Goal: Information Seeking & Learning: Learn about a topic

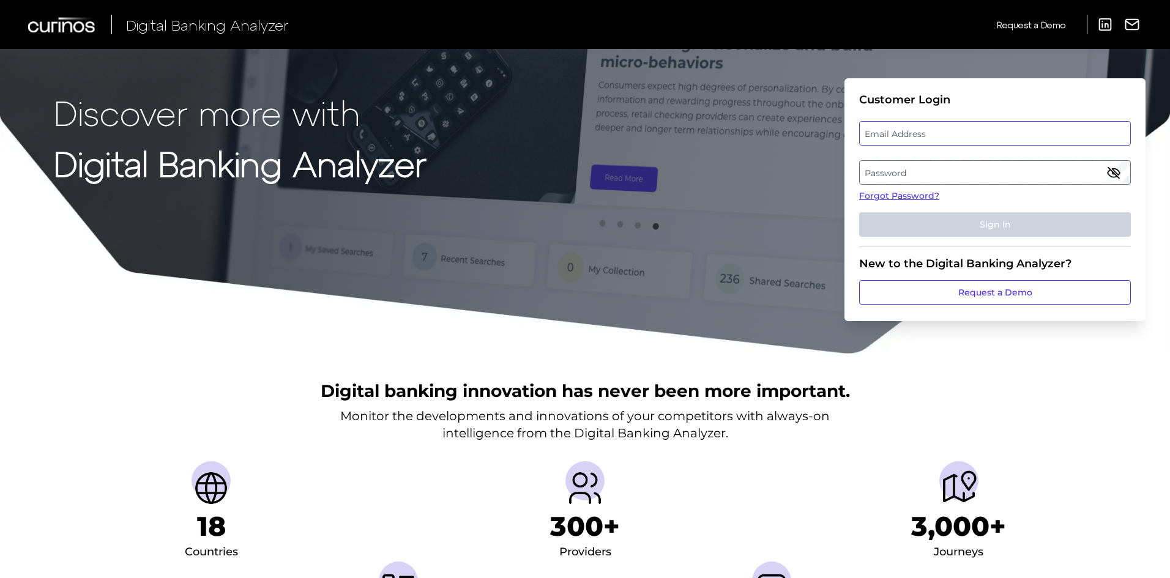
type input "[PERSON_NAME][EMAIL_ADDRESS][PERSON_NAME][DOMAIN_NAME]"
click at [967, 135] on div "Email Address [PERSON_NAME][EMAIL_ADDRESS][PERSON_NAME][DOMAIN_NAME]" at bounding box center [995, 133] width 272 height 24
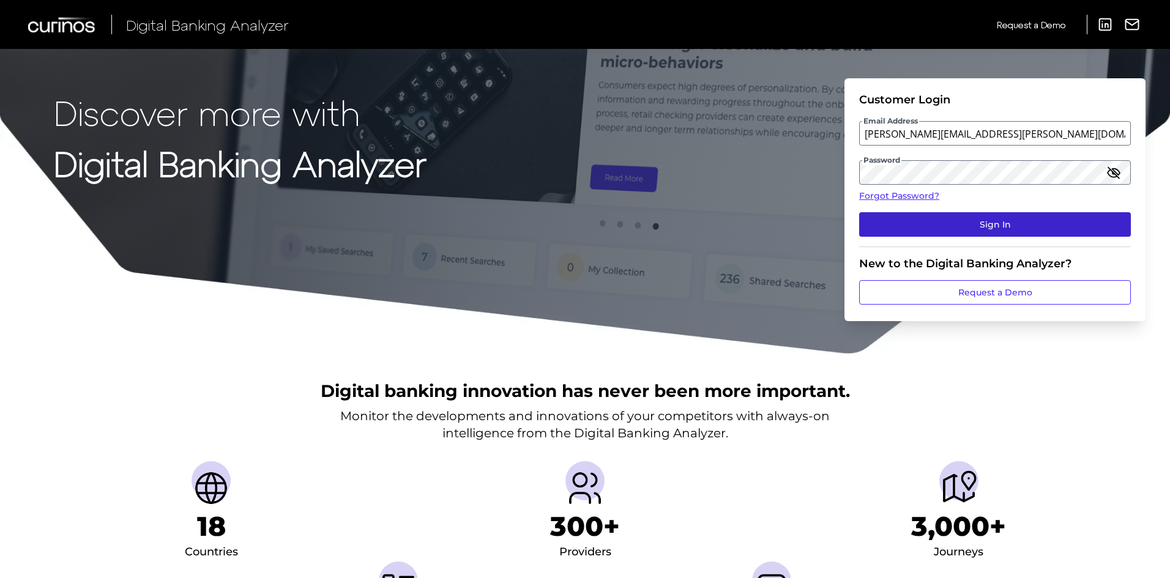
click at [953, 221] on button "Sign In" at bounding box center [995, 224] width 272 height 24
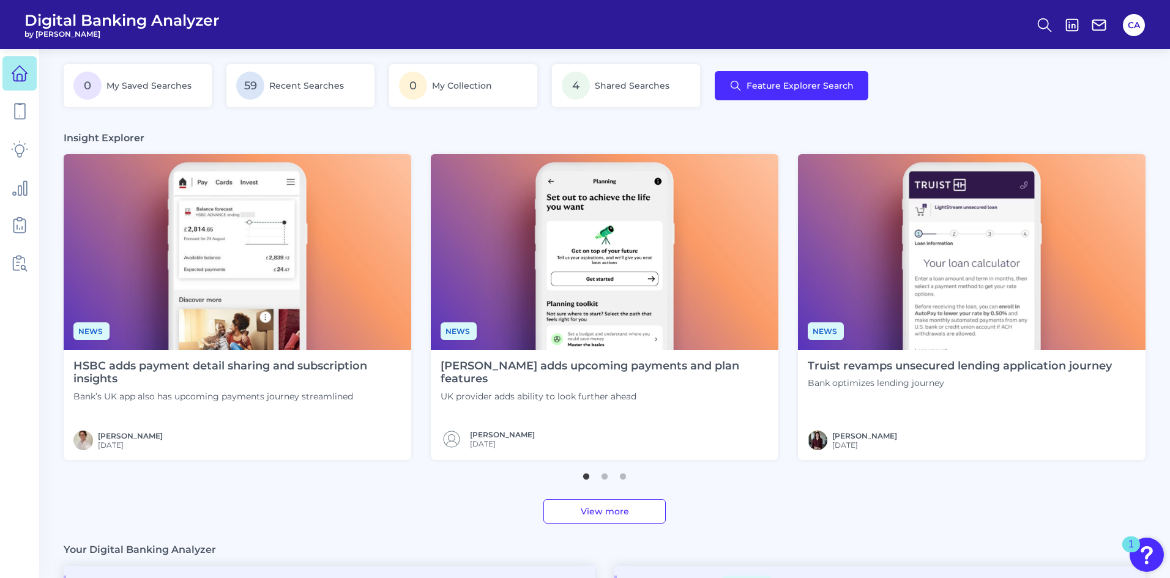
scroll to position [245, 0]
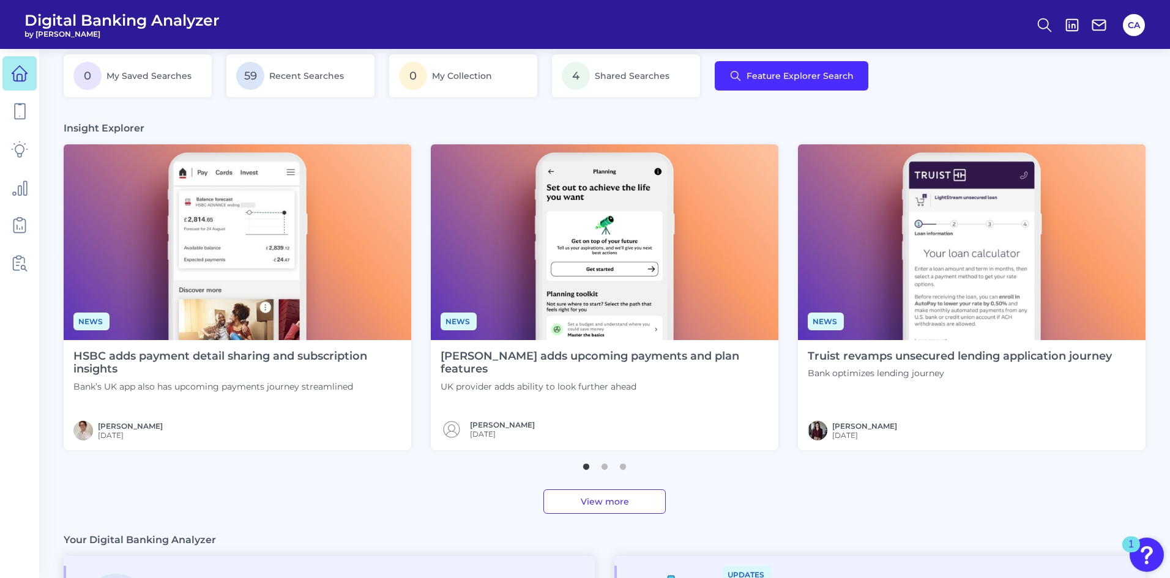
click at [242, 289] on img at bounding box center [237, 242] width 347 height 196
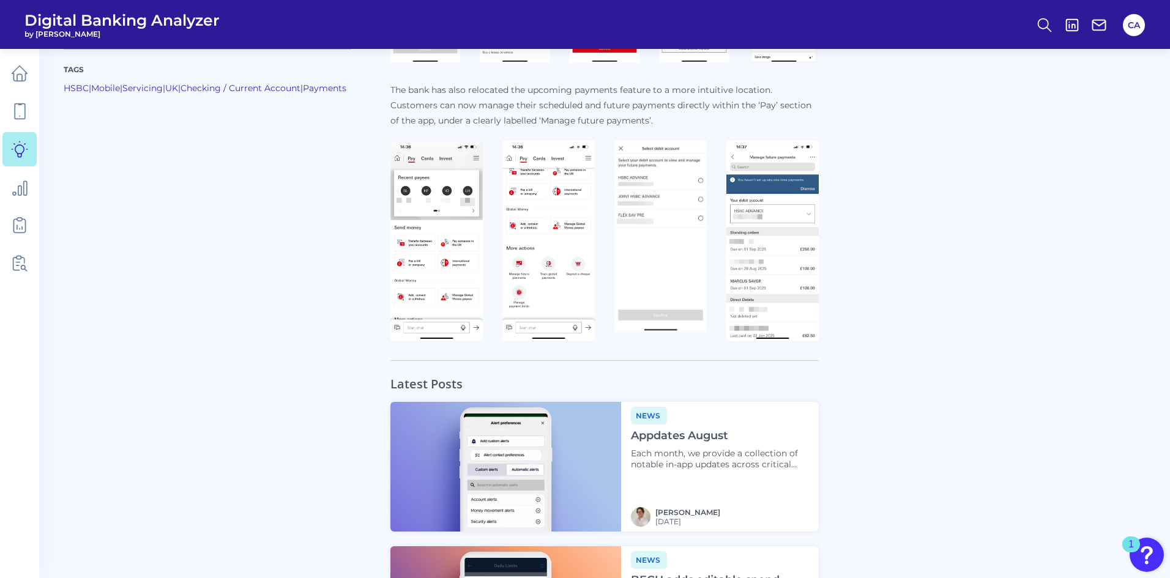
scroll to position [918, 0]
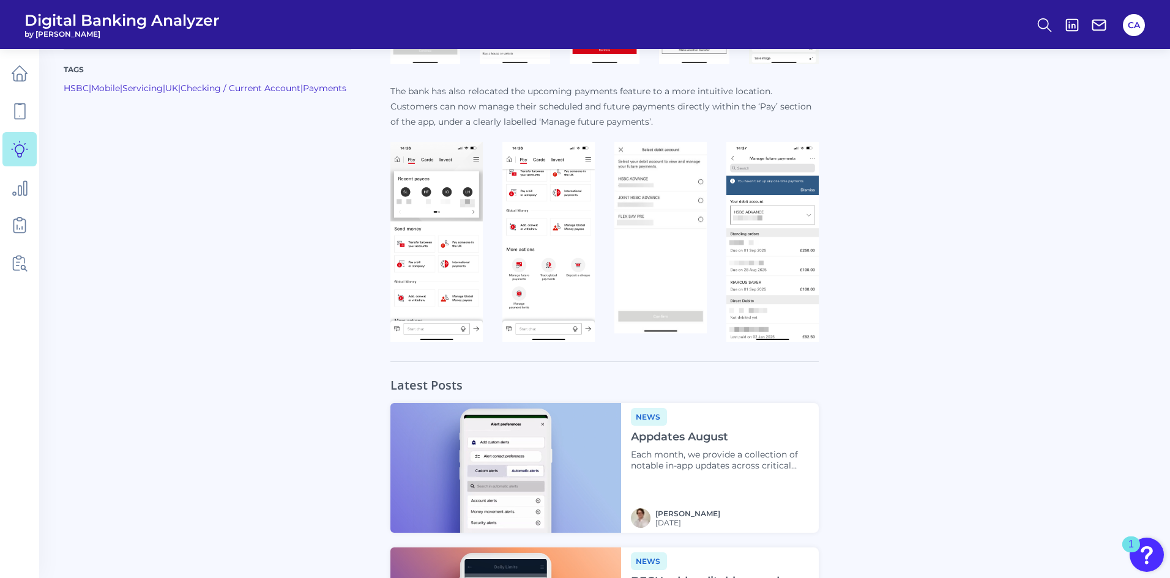
click at [515, 426] on img at bounding box center [505, 468] width 231 height 130
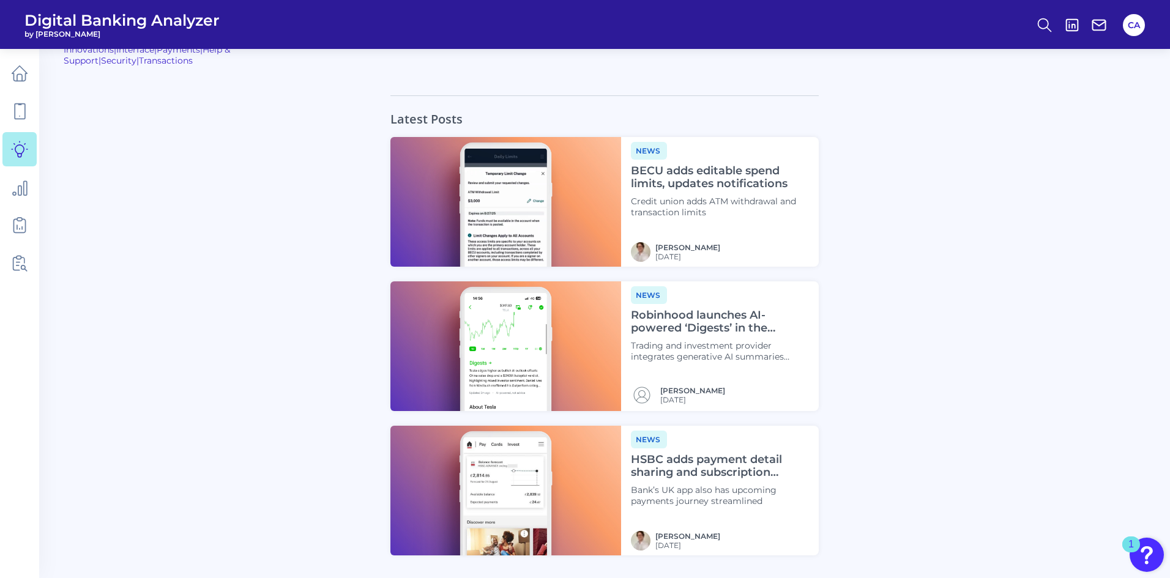
scroll to position [1162, 0]
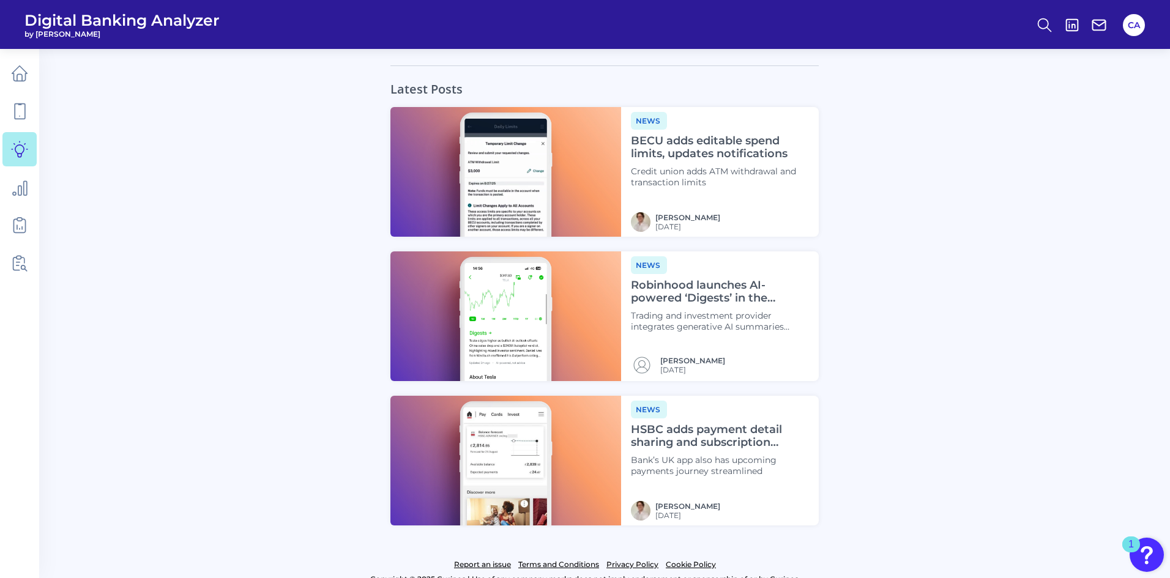
click at [483, 437] on img at bounding box center [505, 461] width 231 height 130
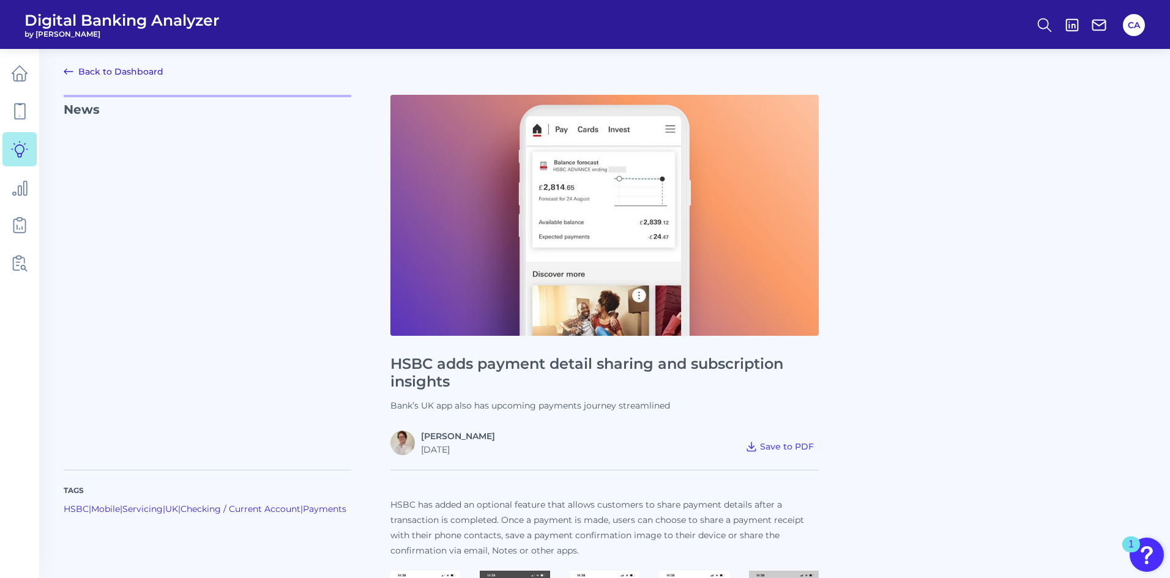
click at [78, 73] on link "Back to Dashboard" at bounding box center [114, 71] width 100 height 15
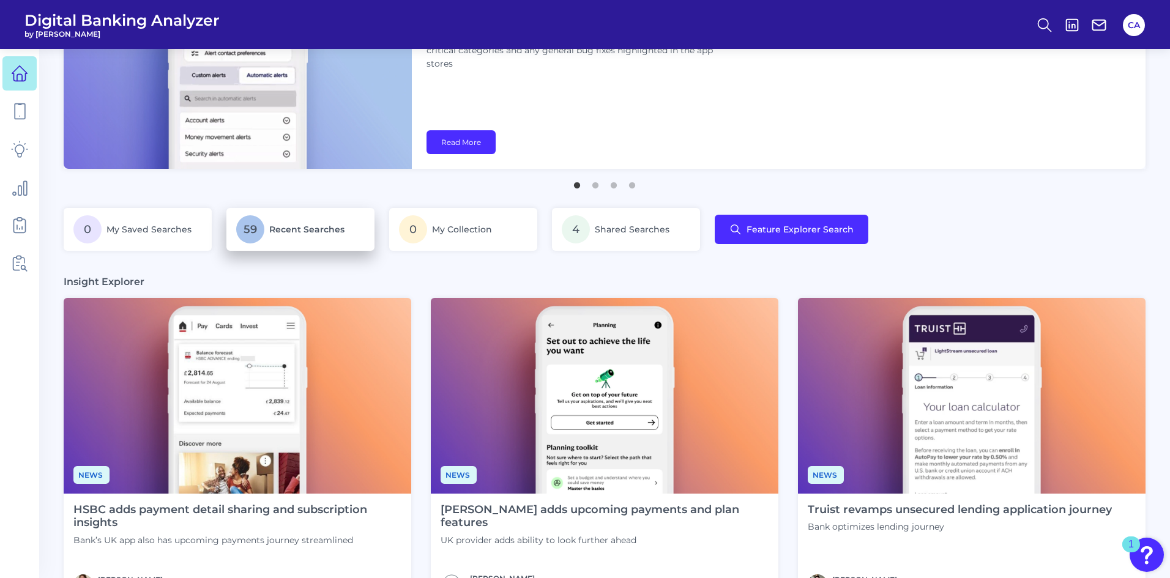
scroll to position [306, 0]
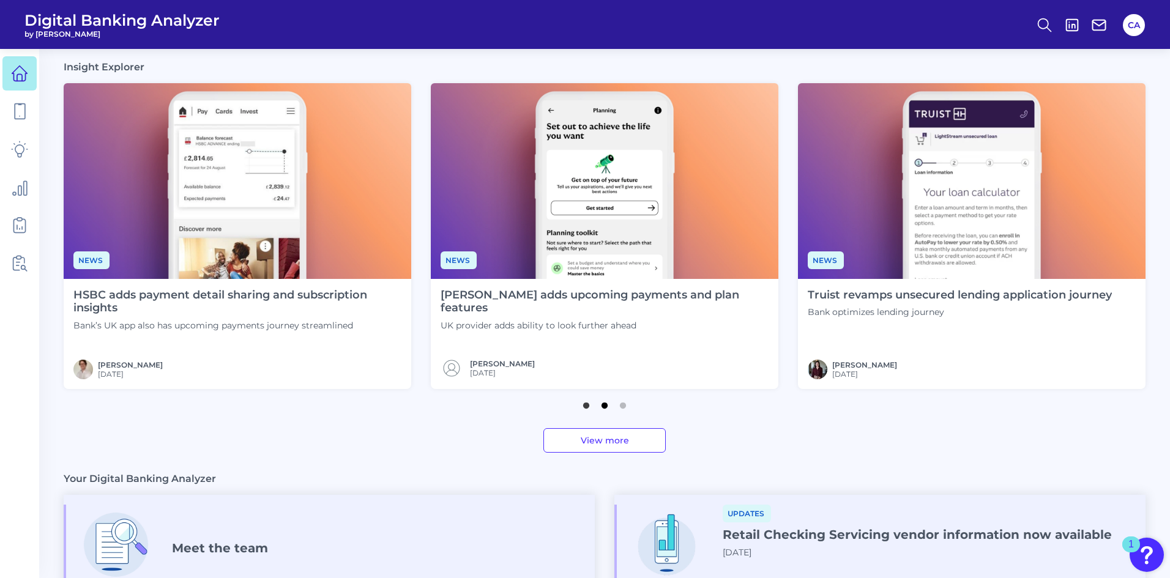
click at [601, 407] on button "2" at bounding box center [604, 402] width 12 height 12
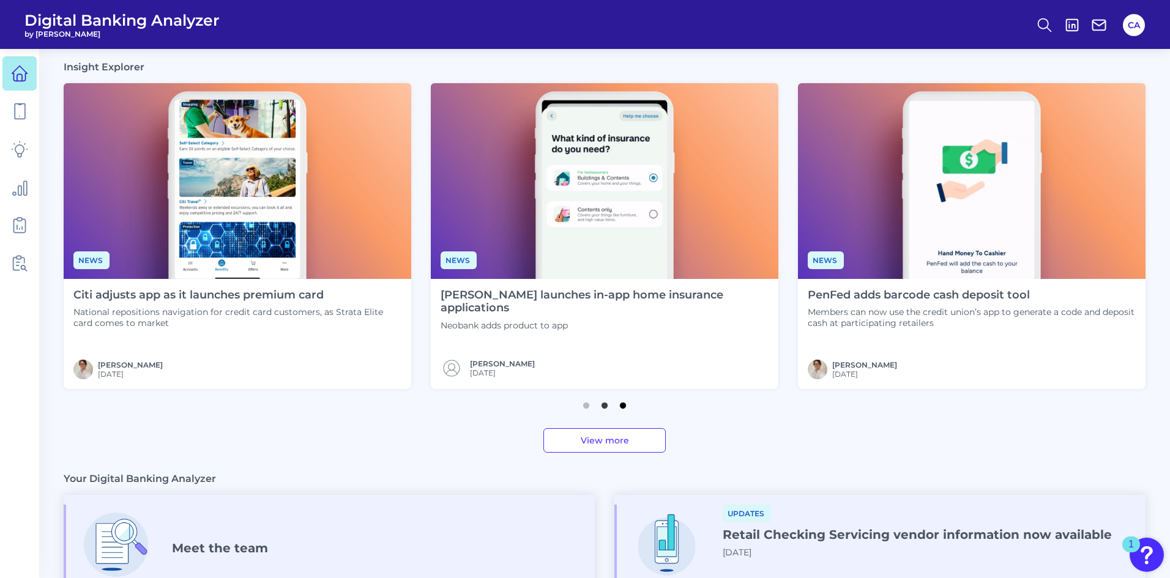
click at [623, 408] on button "3" at bounding box center [623, 402] width 12 height 12
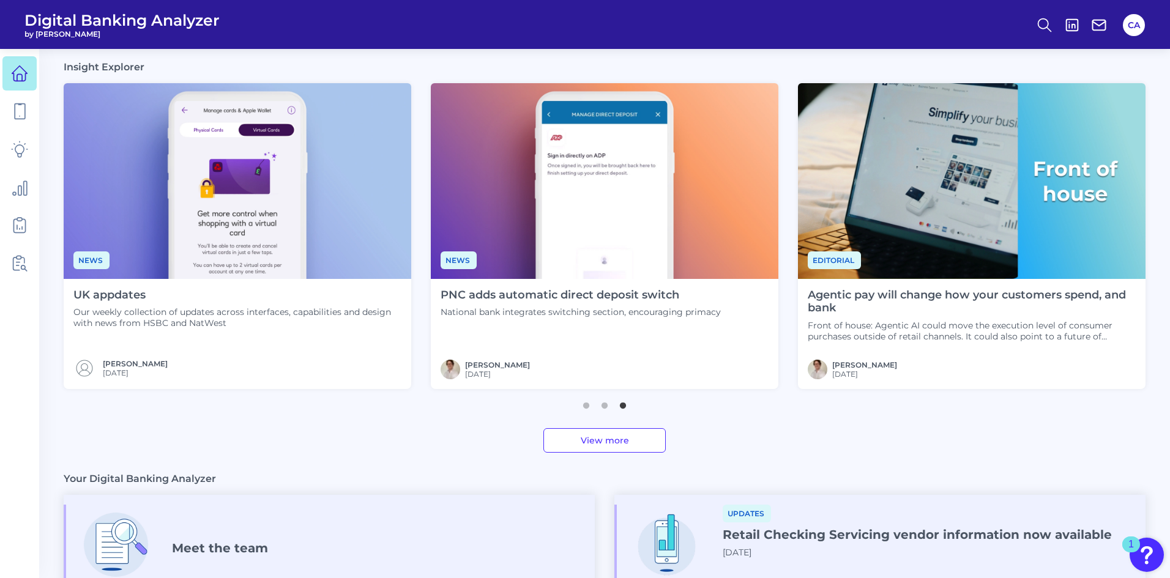
click at [611, 409] on section "Insight Explorer News HSBC adds payment detail sharing and subscription insight…" at bounding box center [605, 257] width 1082 height 392
click at [604, 407] on button "2" at bounding box center [604, 402] width 12 height 12
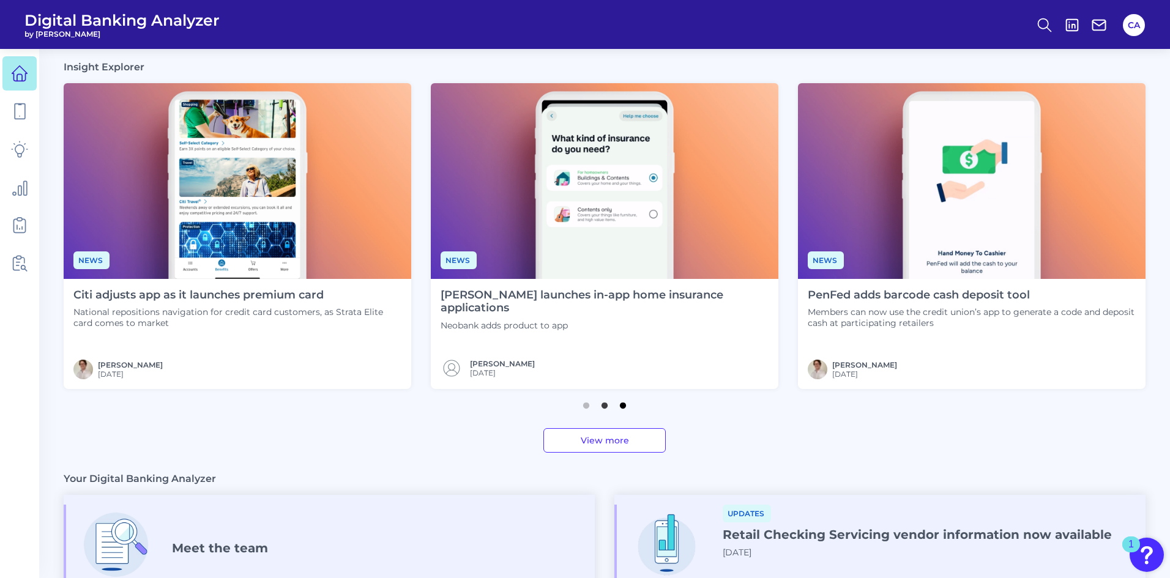
click at [617, 409] on button "3" at bounding box center [623, 402] width 12 height 12
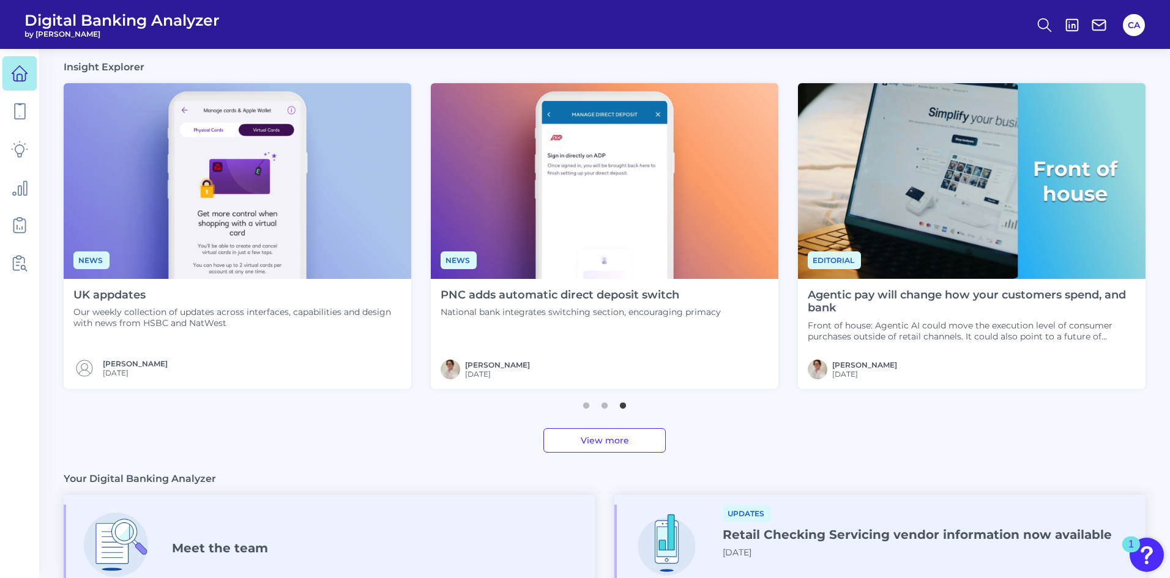
click at [248, 308] on p "Our weekly collection of updates across interfaces, capabilities and design wit…" at bounding box center [237, 317] width 328 height 22
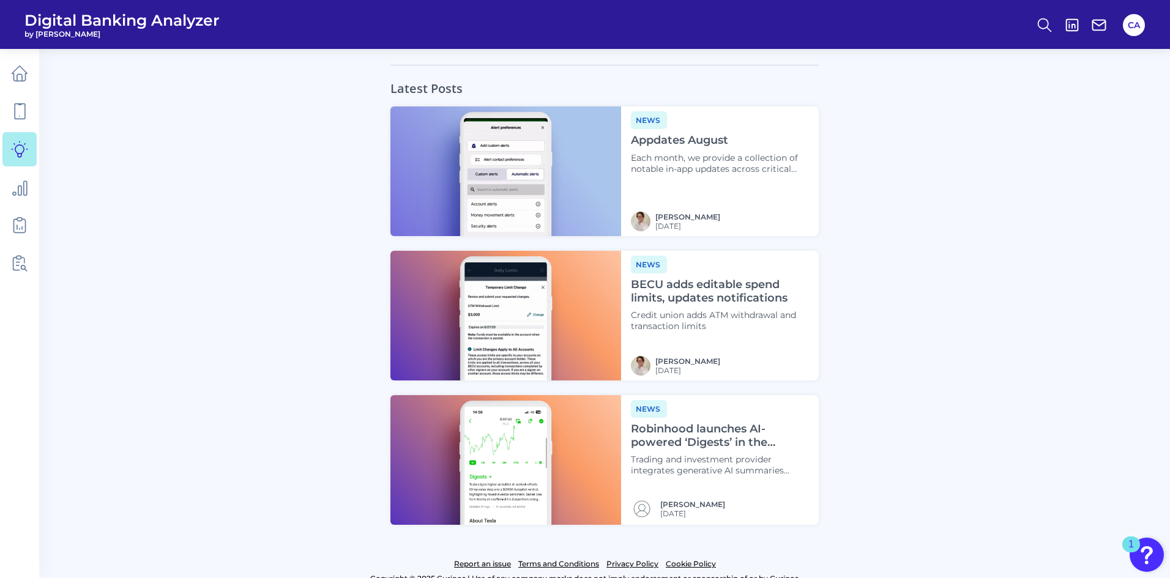
scroll to position [1336, 0]
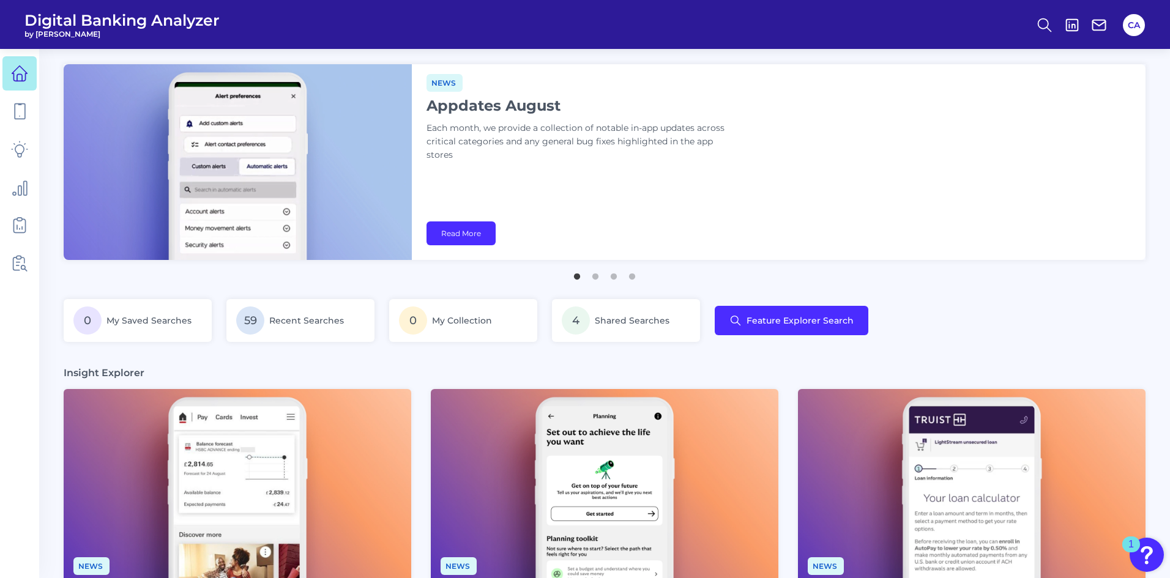
scroll to position [306, 0]
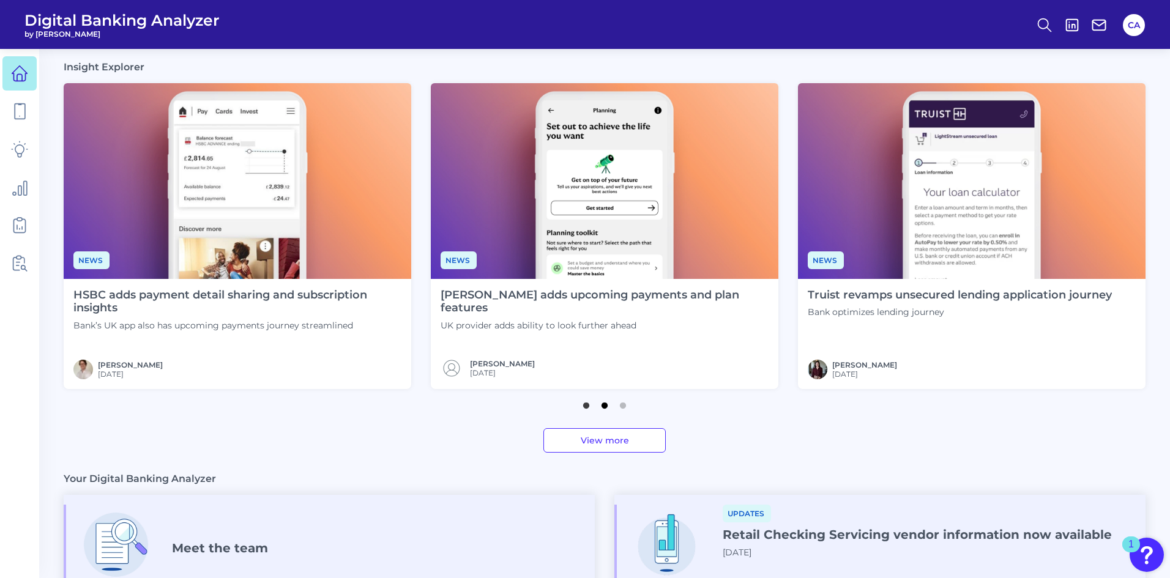
click at [604, 404] on button "2" at bounding box center [604, 402] width 12 height 12
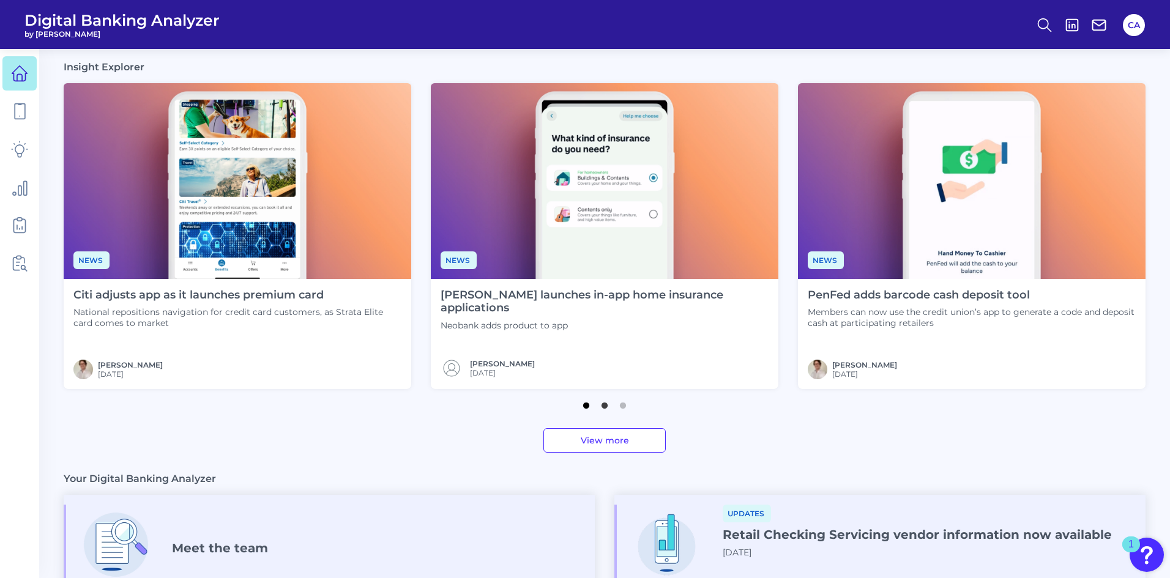
click at [581, 404] on button "1" at bounding box center [586, 402] width 12 height 12
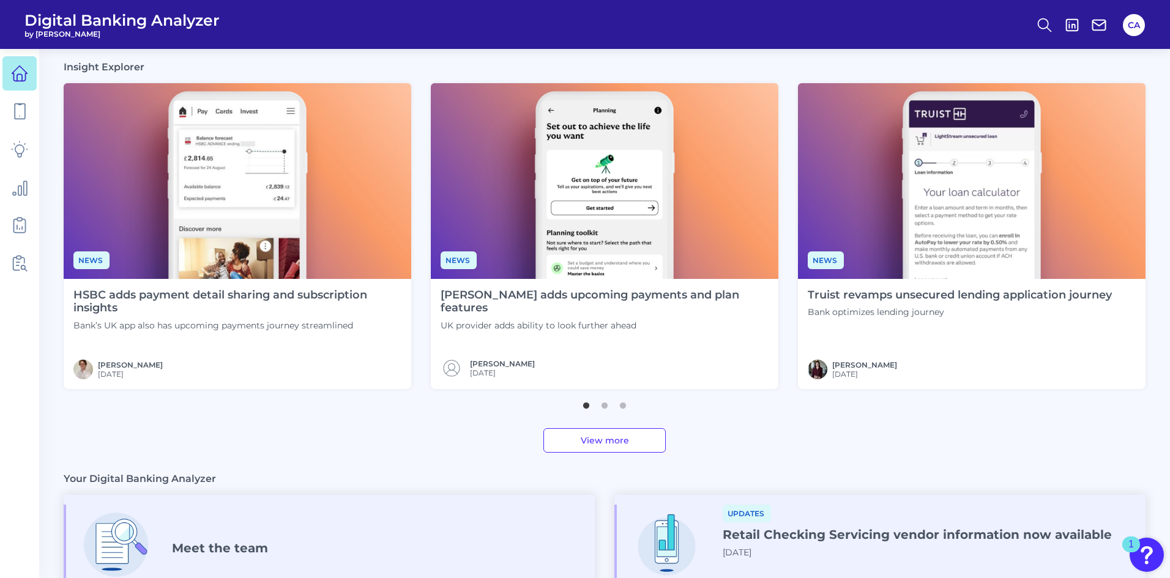
click at [245, 308] on h4 "HSBC adds payment detail sharing and subscription insights" at bounding box center [237, 302] width 328 height 26
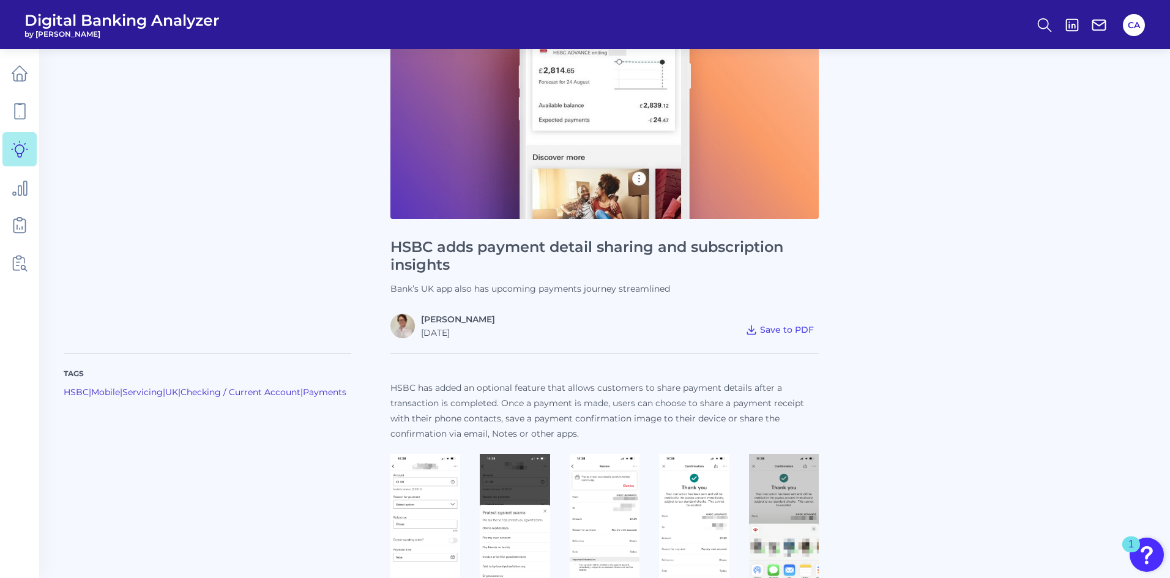
scroll to position [306, 0]
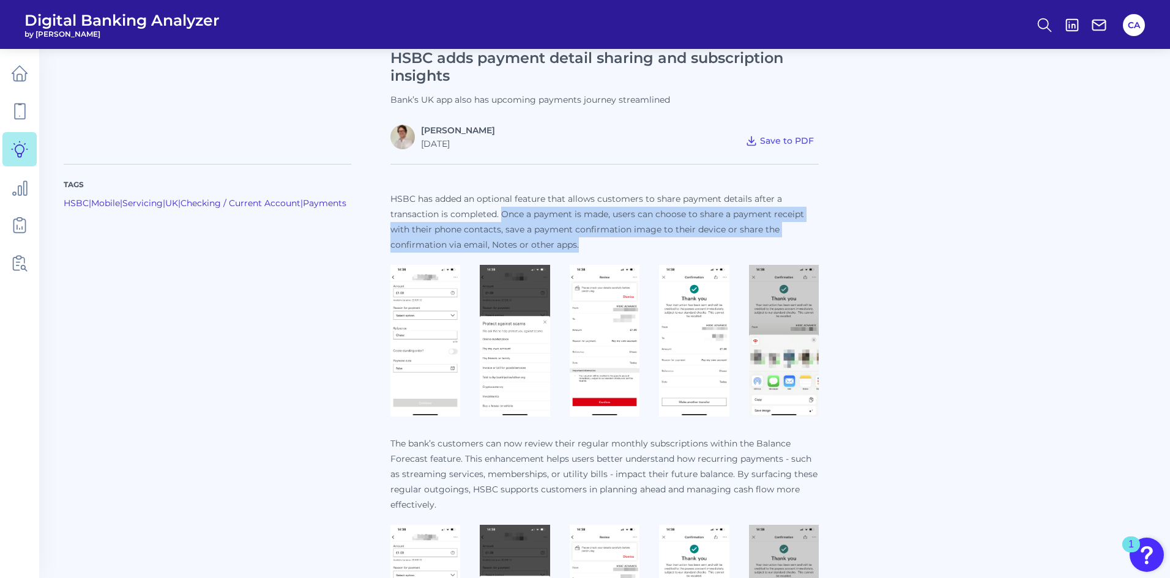
drag, startPoint x: 580, startPoint y: 243, endPoint x: 500, endPoint y: 214, distance: 85.3
click at [500, 214] on p "HSBC has added an optional feature that allows customers to share payment detai…" at bounding box center [604, 221] width 428 height 61
copy p "Once a payment is made, users can choose to share a payment receipt with their …"
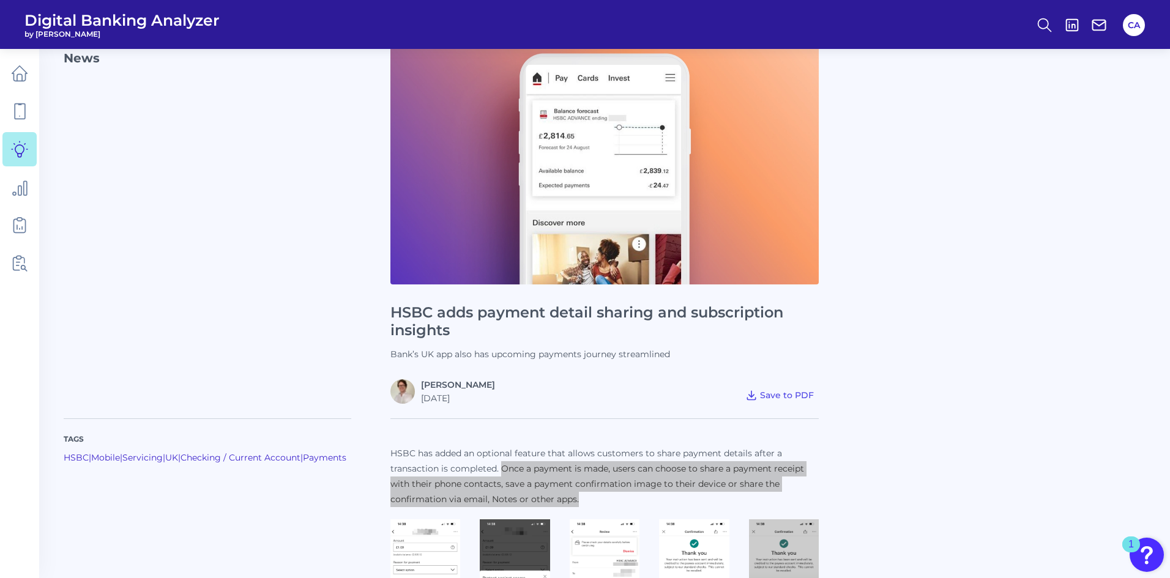
scroll to position [0, 0]
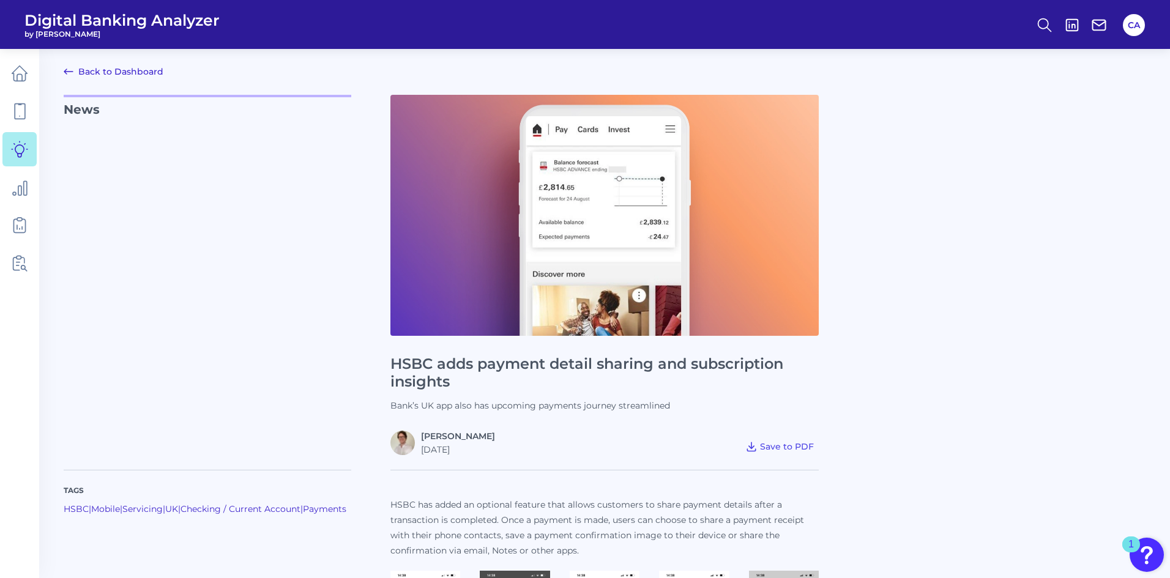
click at [912, 189] on div "News HSBC adds payment detail sharing and subscription insights Bank’s UK app a…" at bounding box center [605, 275] width 1082 height 360
